Goal: Information Seeking & Learning: Find specific fact

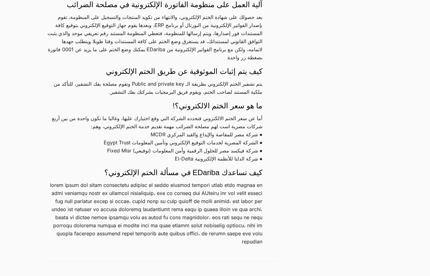
scroll to position [715, 0]
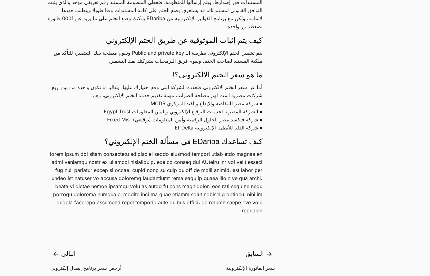
click at [155, 130] on p "أما عن سعر الختم الالكتروني فتحدده الشركة التي وقع اختيارك عليها، وغالبا ما تكو…" at bounding box center [154, 107] width 215 height 48
copy p "MCDR"
click at [106, 132] on p "أما عن سعر الختم الالكتروني فتحدده الشركة التي وقع اختيارك عليها، وغالبا ما تكو…" at bounding box center [154, 107] width 215 height 48
drag, startPoint x: 170, startPoint y: 154, endPoint x: 190, endPoint y: 157, distance: 20.4
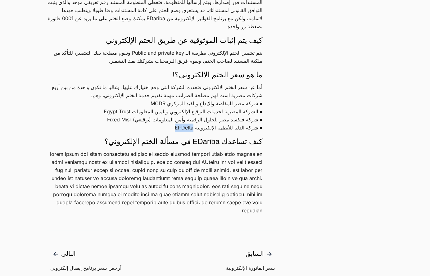
click at [190, 132] on p "أما عن سعر الختم الالكتروني فتحدده الشركة التي وقع اختيارك عليها، وغالبا ما تكو…" at bounding box center [154, 107] width 215 height 48
copy p "El-Delta"
